Goal: Register for event/course

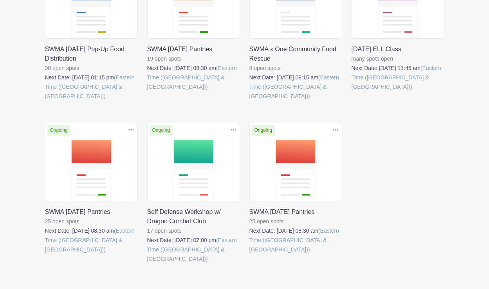
scroll to position [251, 0]
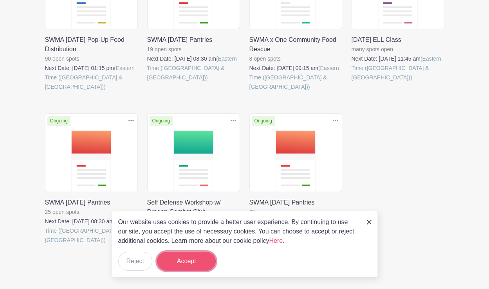
click at [168, 261] on button "Accept" at bounding box center [186, 261] width 59 height 19
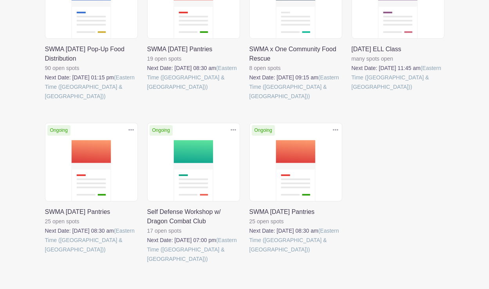
scroll to position [244, 0]
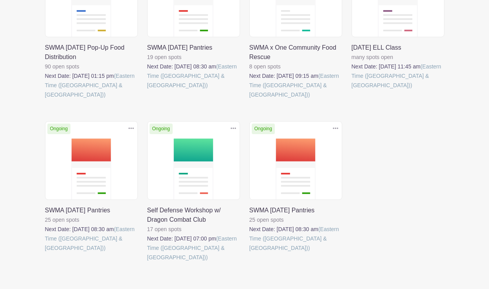
click at [147, 262] on link at bounding box center [147, 262] width 0 height 0
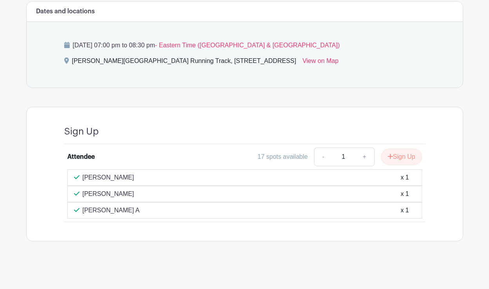
scroll to position [325, 0]
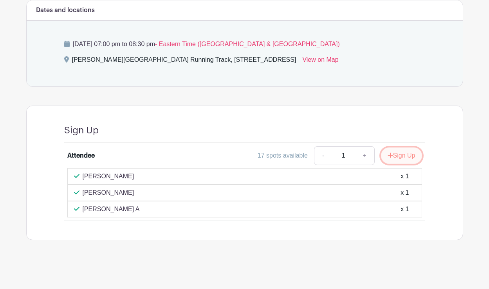
click at [404, 151] on button "Sign Up" at bounding box center [401, 156] width 41 height 16
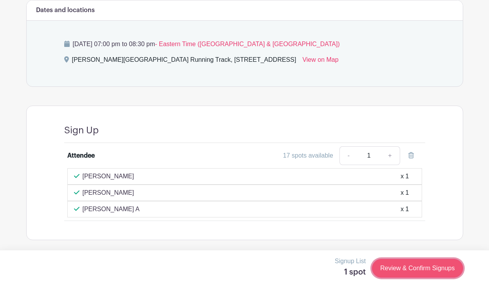
click at [414, 267] on link "Review & Confirm Signups" at bounding box center [417, 268] width 91 height 19
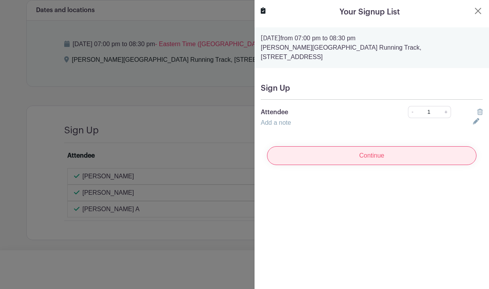
click at [371, 149] on input "Continue" at bounding box center [372, 155] width 210 height 19
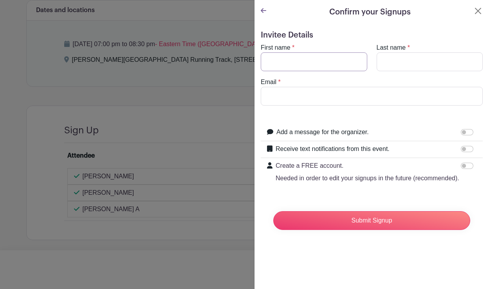
click at [342, 67] on input "First name" at bounding box center [314, 61] width 107 height 19
type input "[PERSON_NAME]"
type input "[EMAIL_ADDRESS][DOMAIN_NAME]"
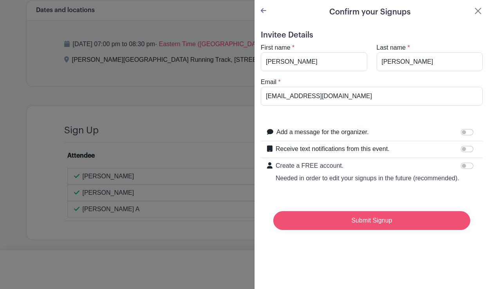
click at [341, 220] on input "Submit Signup" at bounding box center [371, 221] width 197 height 19
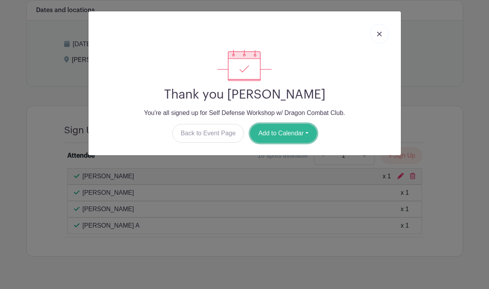
click at [291, 130] on button "Add to Calendar" at bounding box center [283, 133] width 67 height 19
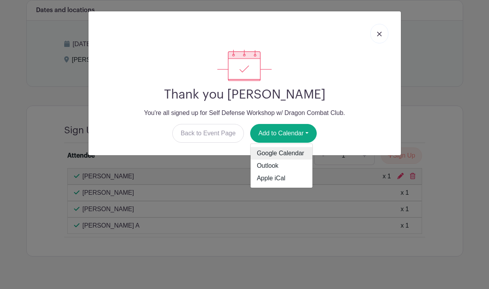
click at [294, 152] on link "Google Calendar" at bounding box center [282, 153] width 62 height 13
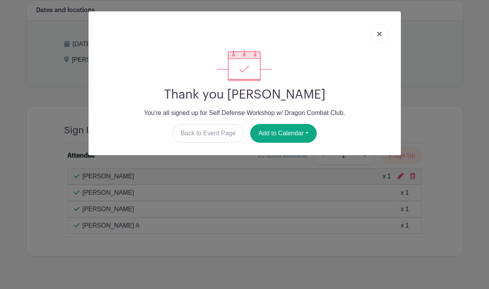
click at [376, 32] on link at bounding box center [380, 34] width 18 height 20
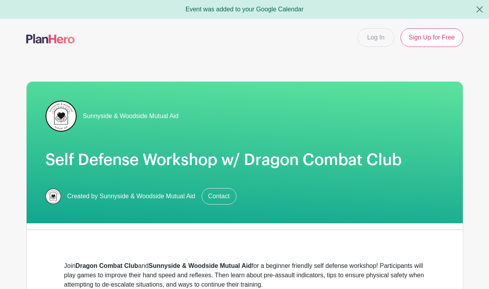
drag, startPoint x: 14, startPoint y: 189, endPoint x: 49, endPoint y: 184, distance: 35.1
click at [479, 10] on button "Close" at bounding box center [479, 9] width 19 height 19
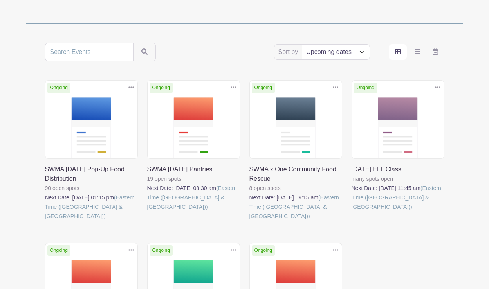
scroll to position [122, 0]
click at [45, 221] on link at bounding box center [45, 221] width 0 height 0
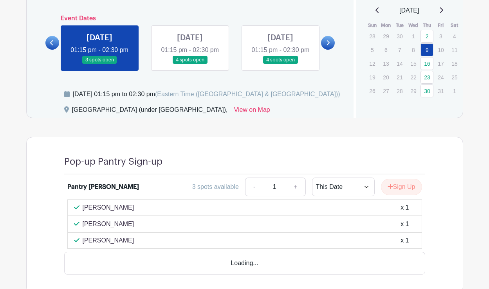
scroll to position [473, 0]
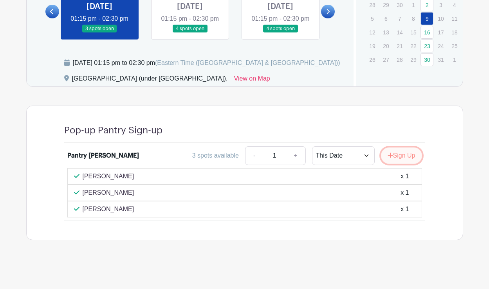
click at [395, 155] on button "Sign Up" at bounding box center [401, 156] width 41 height 16
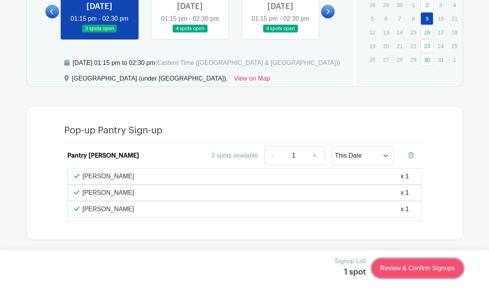
click at [400, 275] on link "Review & Confirm Signups" at bounding box center [417, 268] width 91 height 19
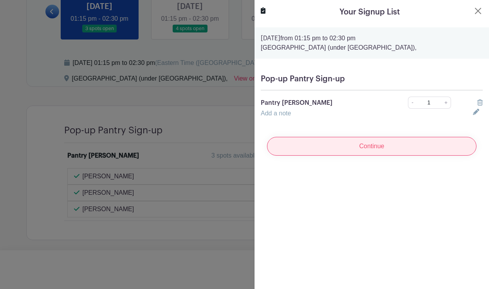
click at [408, 146] on input "Continue" at bounding box center [372, 146] width 210 height 19
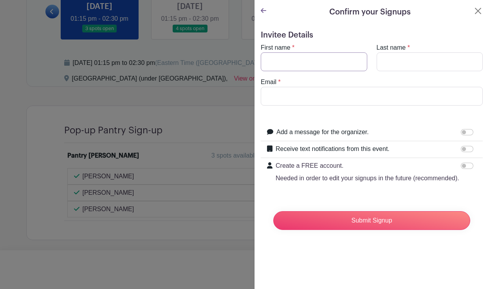
click at [312, 57] on input "First name" at bounding box center [314, 61] width 107 height 19
type input "[PERSON_NAME]"
type input "[EMAIL_ADDRESS][DOMAIN_NAME]"
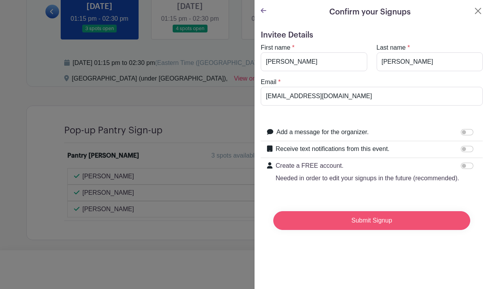
click at [367, 218] on input "Submit Signup" at bounding box center [371, 221] width 197 height 19
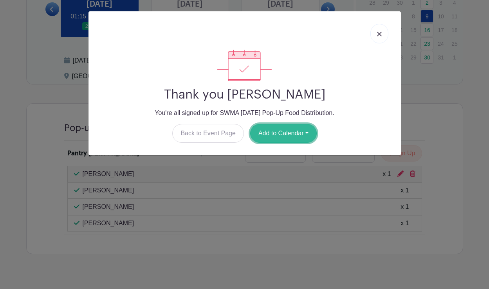
click at [286, 134] on button "Add to Calendar" at bounding box center [283, 133] width 67 height 19
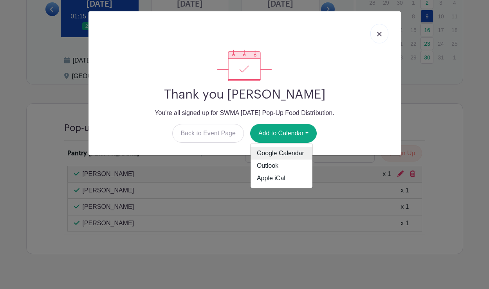
click at [288, 152] on link "Google Calendar" at bounding box center [282, 153] width 62 height 13
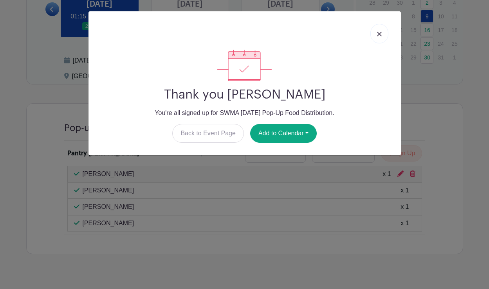
click at [379, 34] on img at bounding box center [379, 34] width 5 height 5
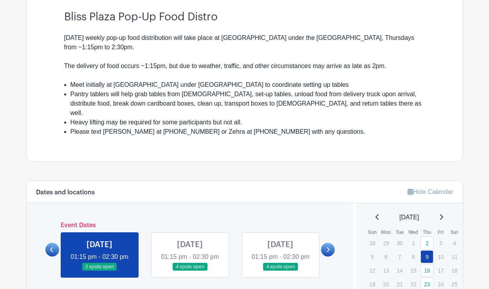
scroll to position [150, 0]
